Goal: Find specific page/section: Find specific page/section

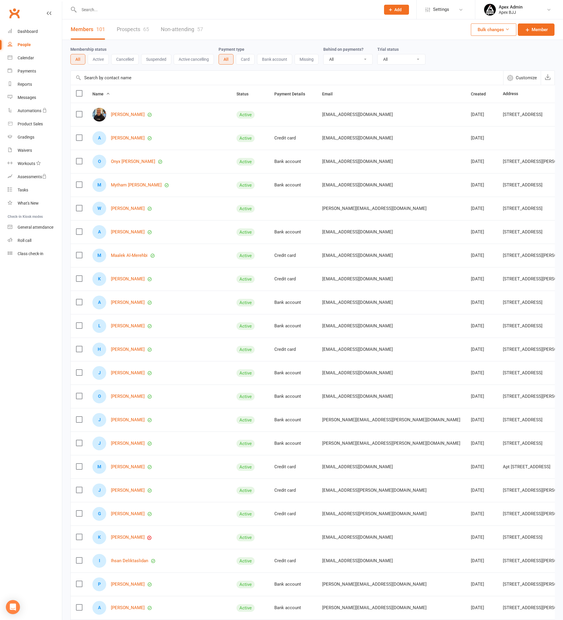
select select "100"
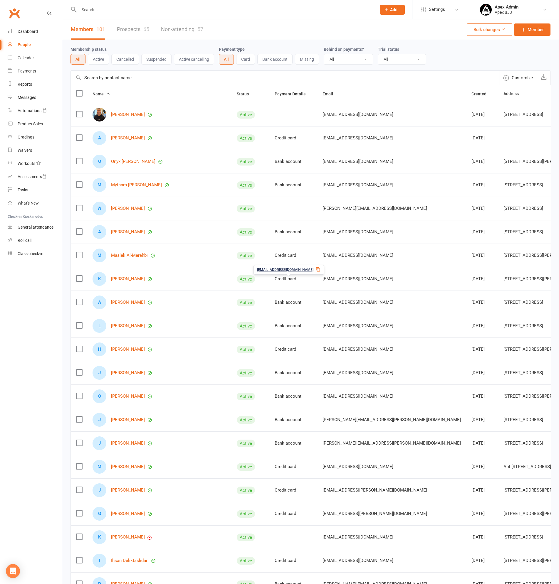
drag, startPoint x: 282, startPoint y: 285, endPoint x: 21, endPoint y: 42, distance: 356.2
click at [21, 42] on div "People" at bounding box center [24, 44] width 13 height 5
click at [352, 12] on input "text" at bounding box center [224, 10] width 295 height 8
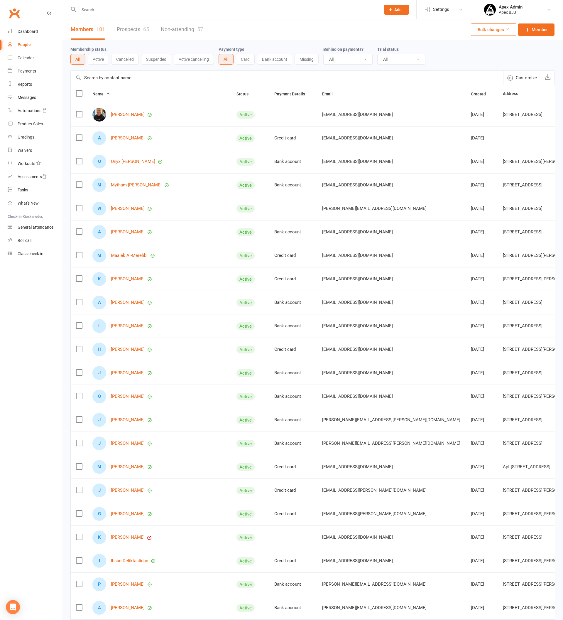
select select "100"
